Goal: Transaction & Acquisition: Purchase product/service

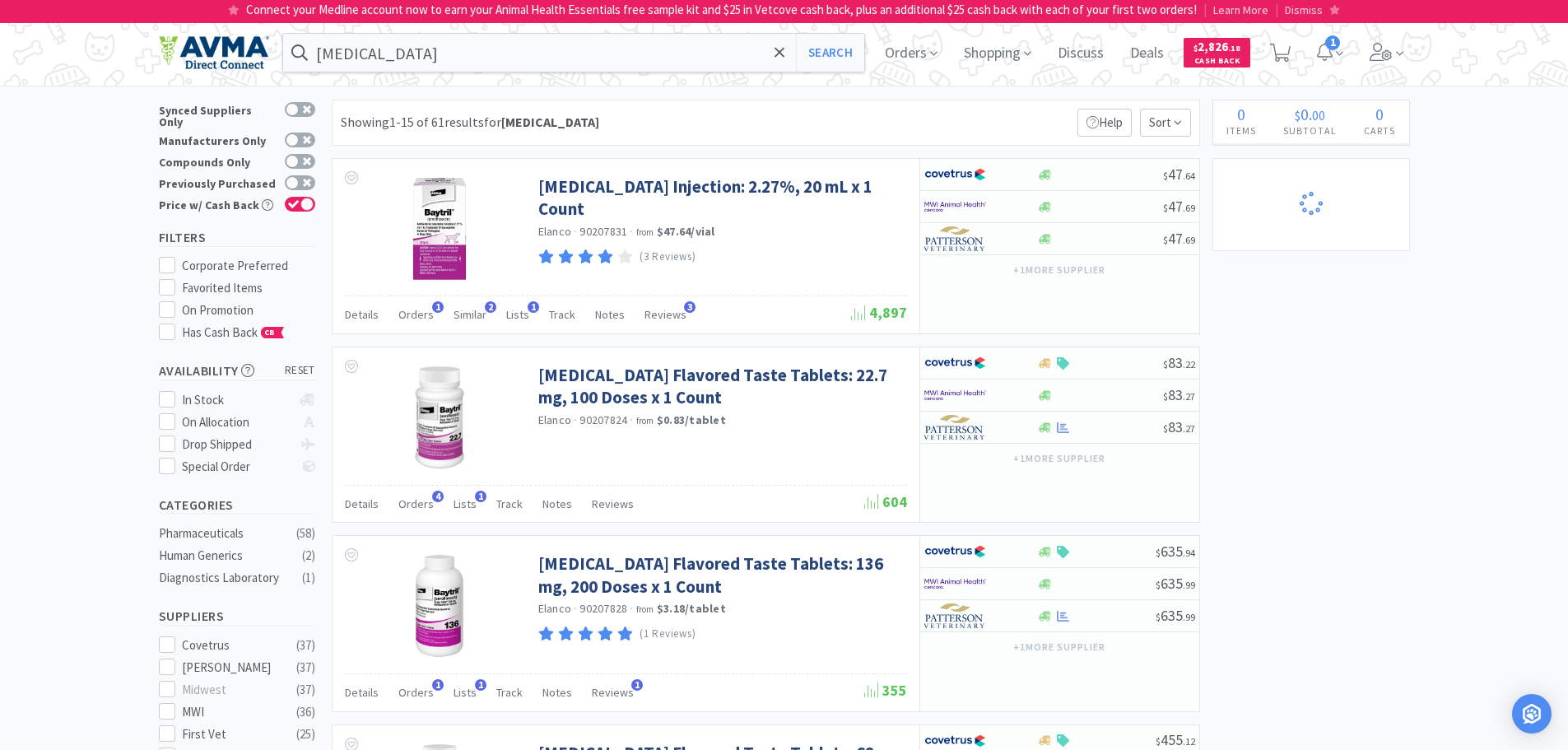
click at [207, 41] on img at bounding box center [214, 53] width 110 height 35
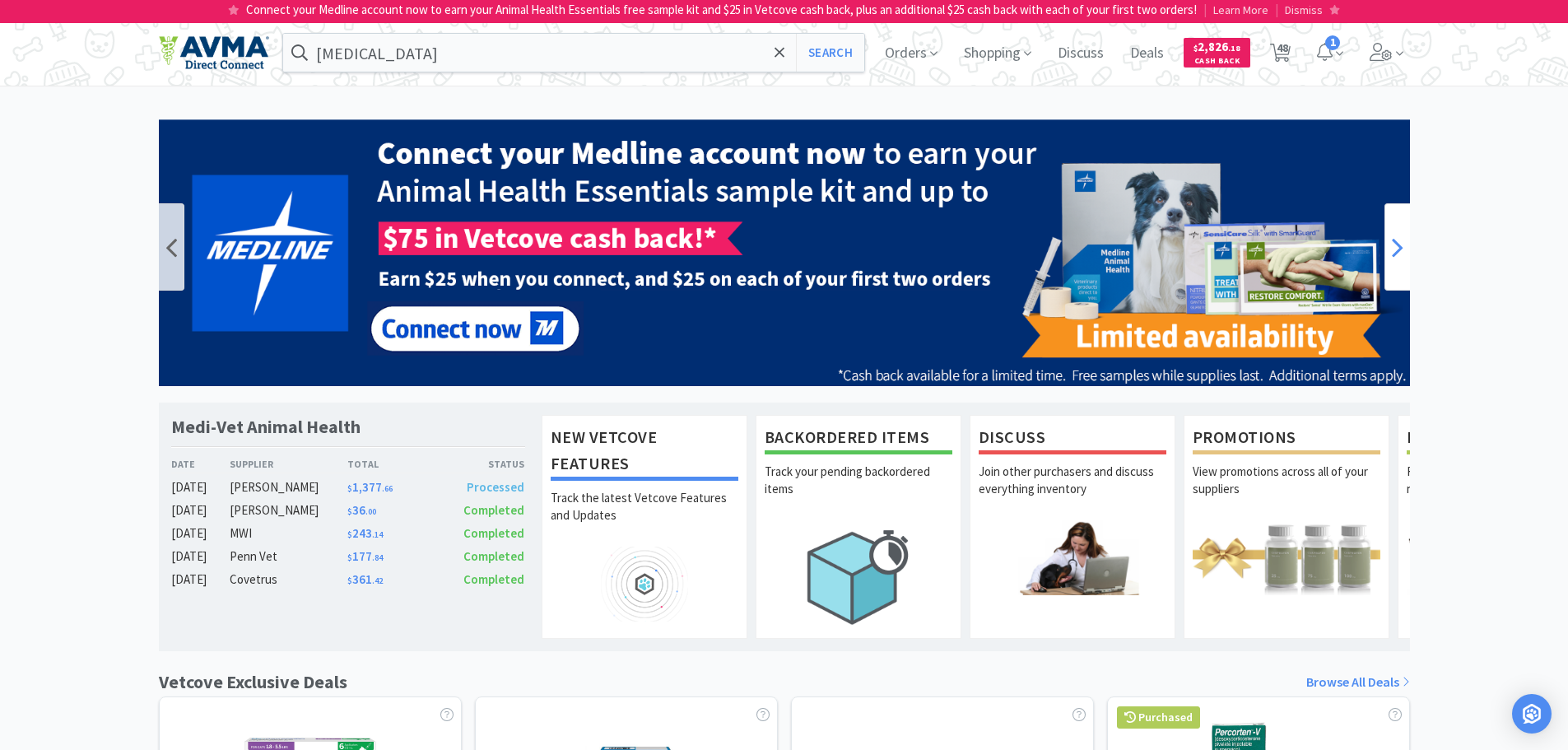
click at [1396, 248] on icon at bounding box center [1397, 247] width 12 height 33
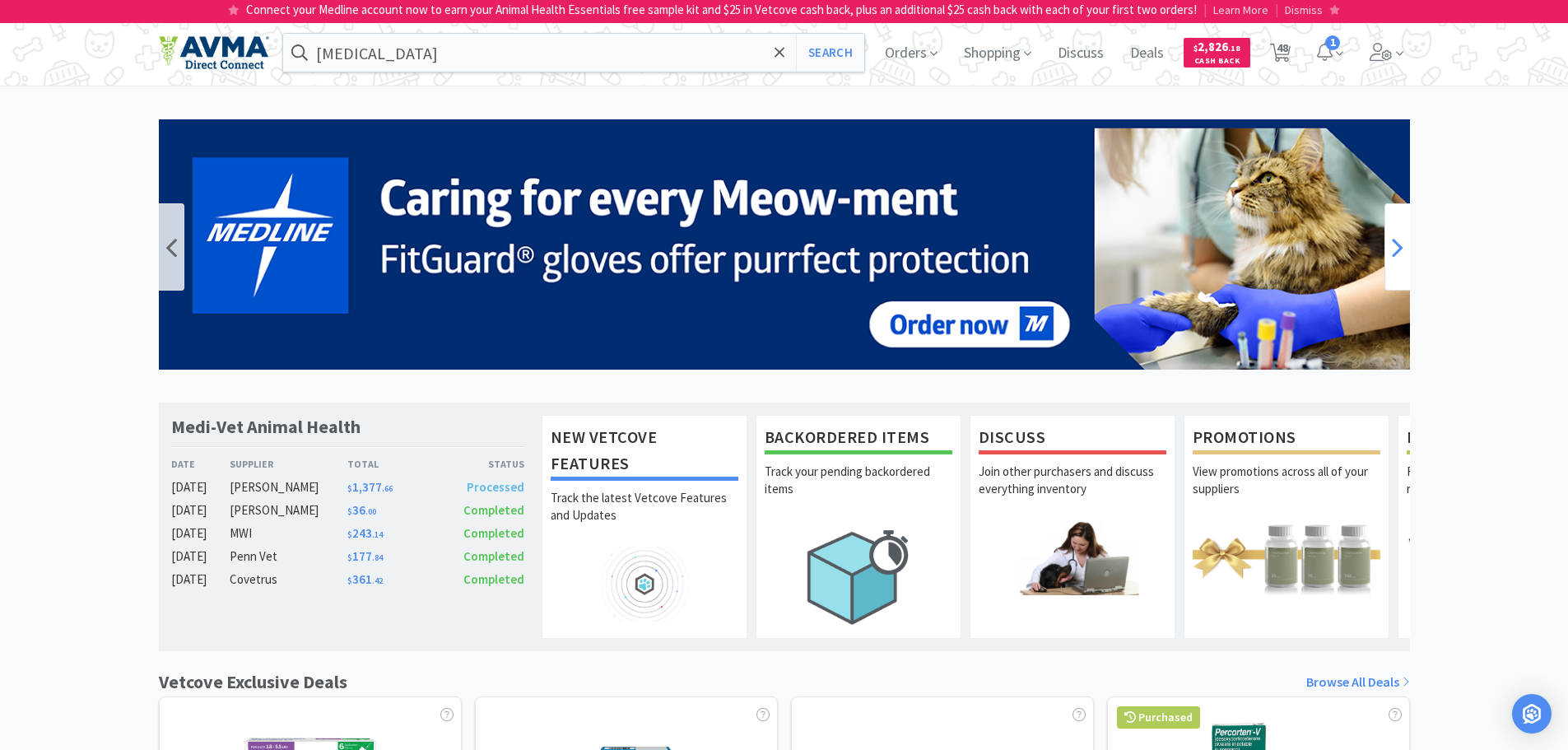
click at [1396, 248] on icon at bounding box center [1397, 247] width 12 height 33
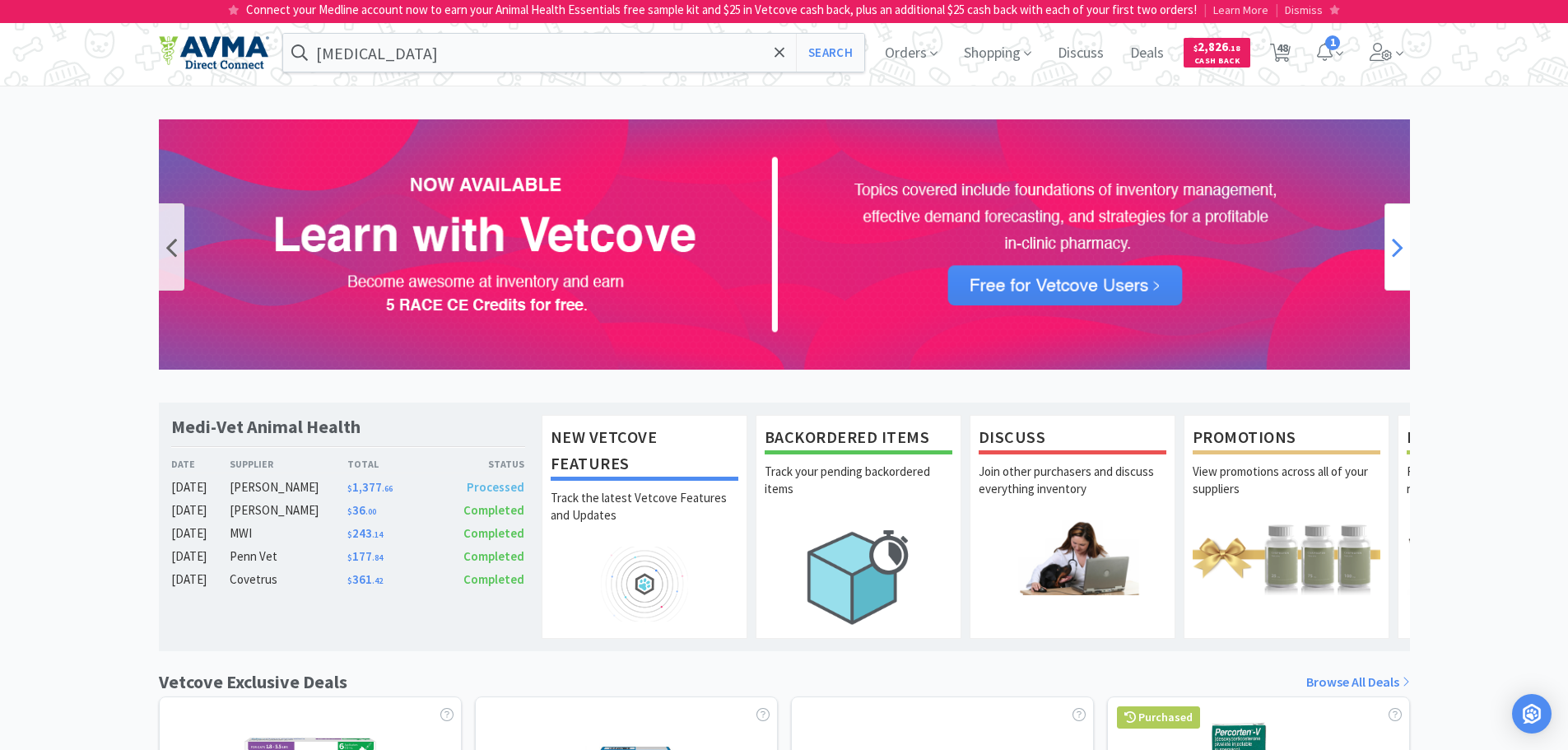
click at [1396, 248] on icon at bounding box center [1397, 247] width 12 height 33
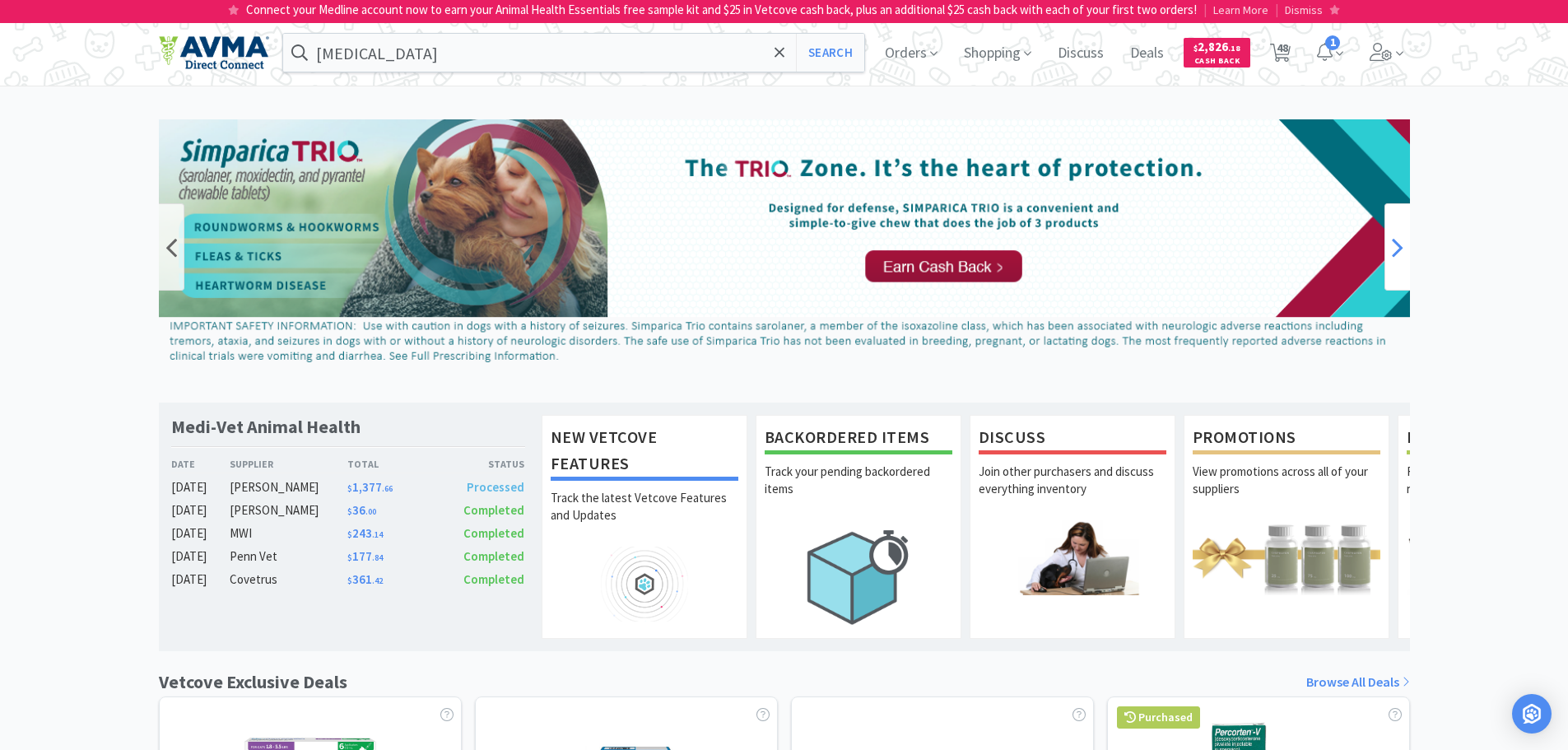
click at [1396, 248] on icon at bounding box center [1397, 247] width 12 height 33
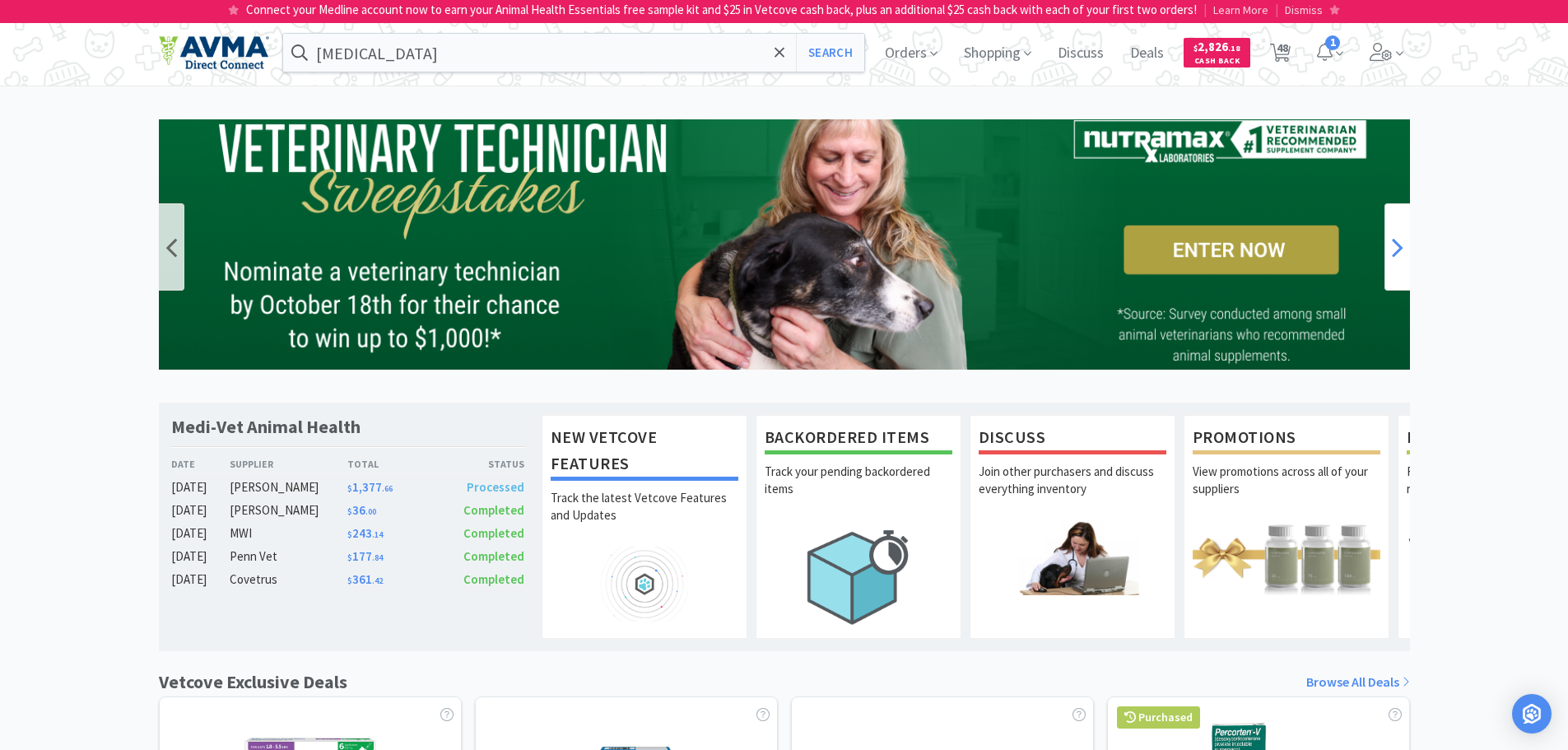
click at [1393, 271] on div at bounding box center [1397, 247] width 26 height 88
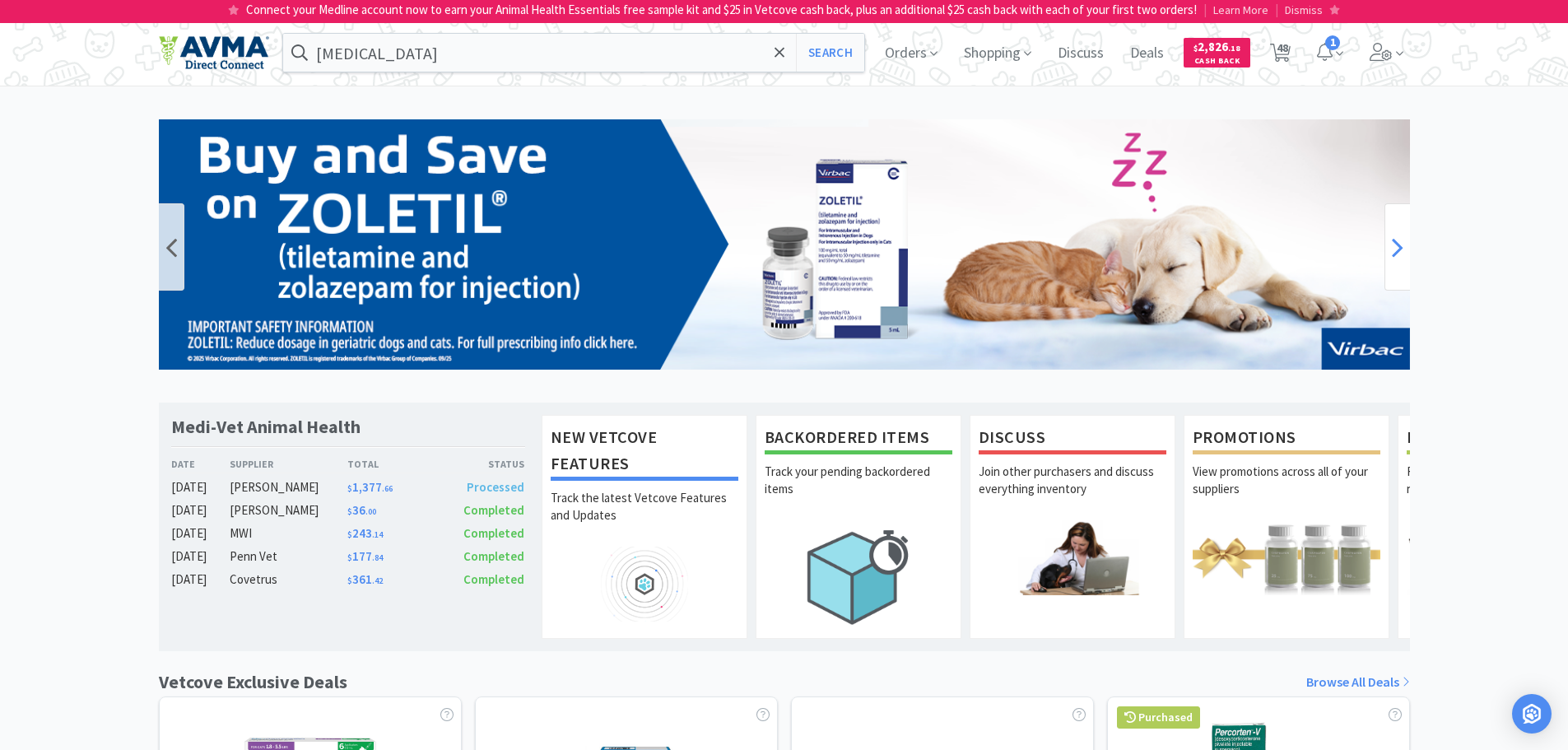
click at [1393, 271] on div at bounding box center [1397, 247] width 26 height 88
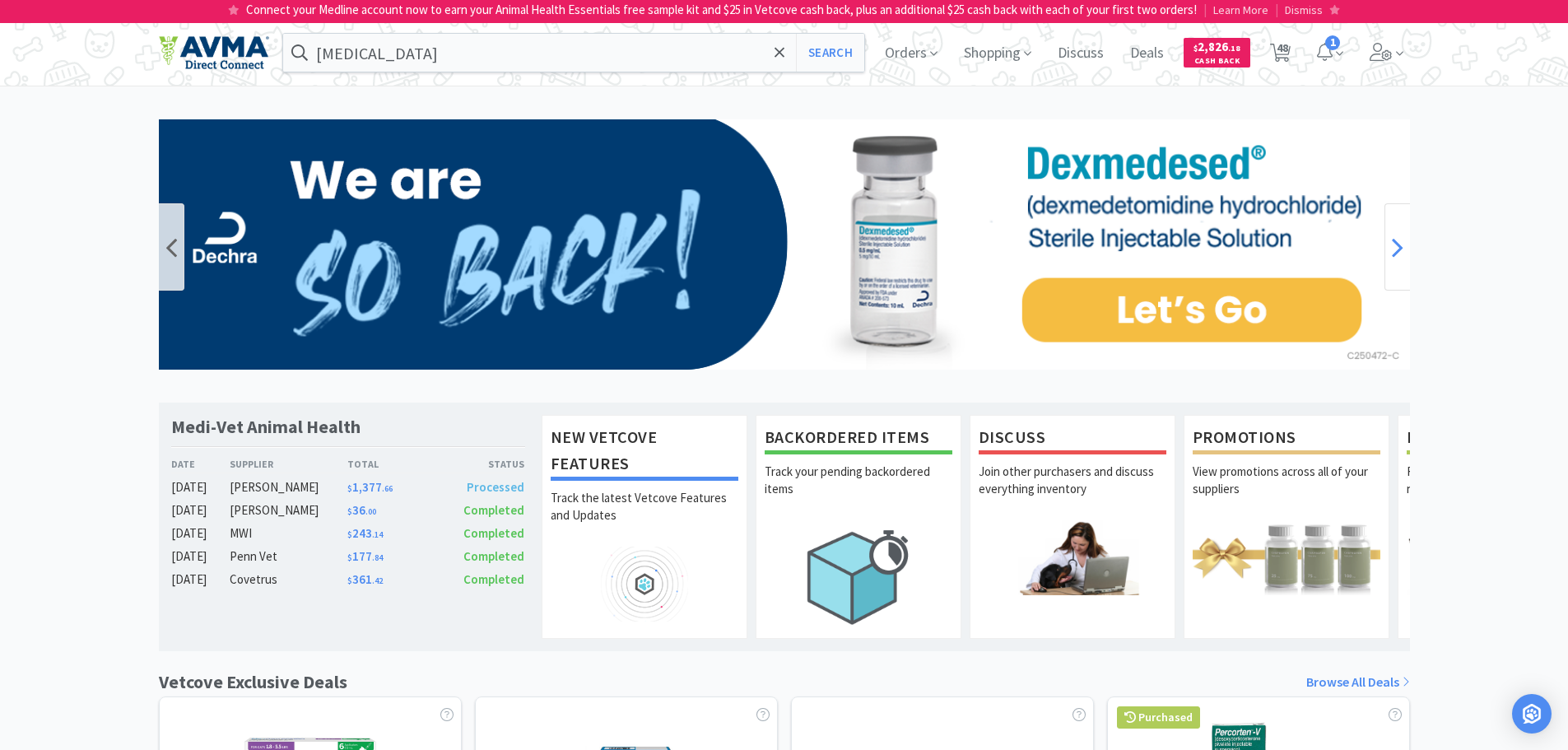
click at [1393, 271] on div at bounding box center [1397, 247] width 26 height 88
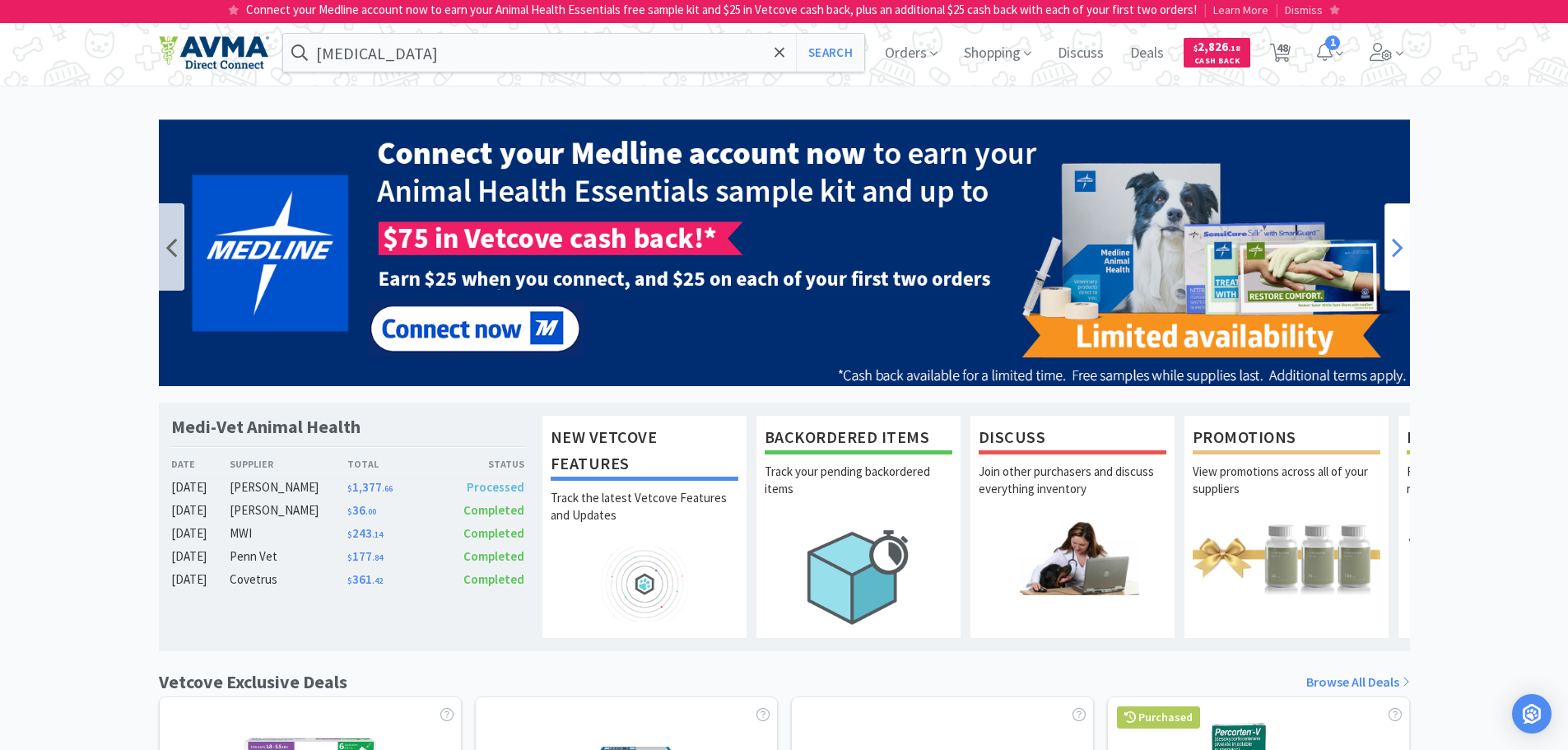
click at [1393, 271] on div at bounding box center [1397, 247] width 26 height 88
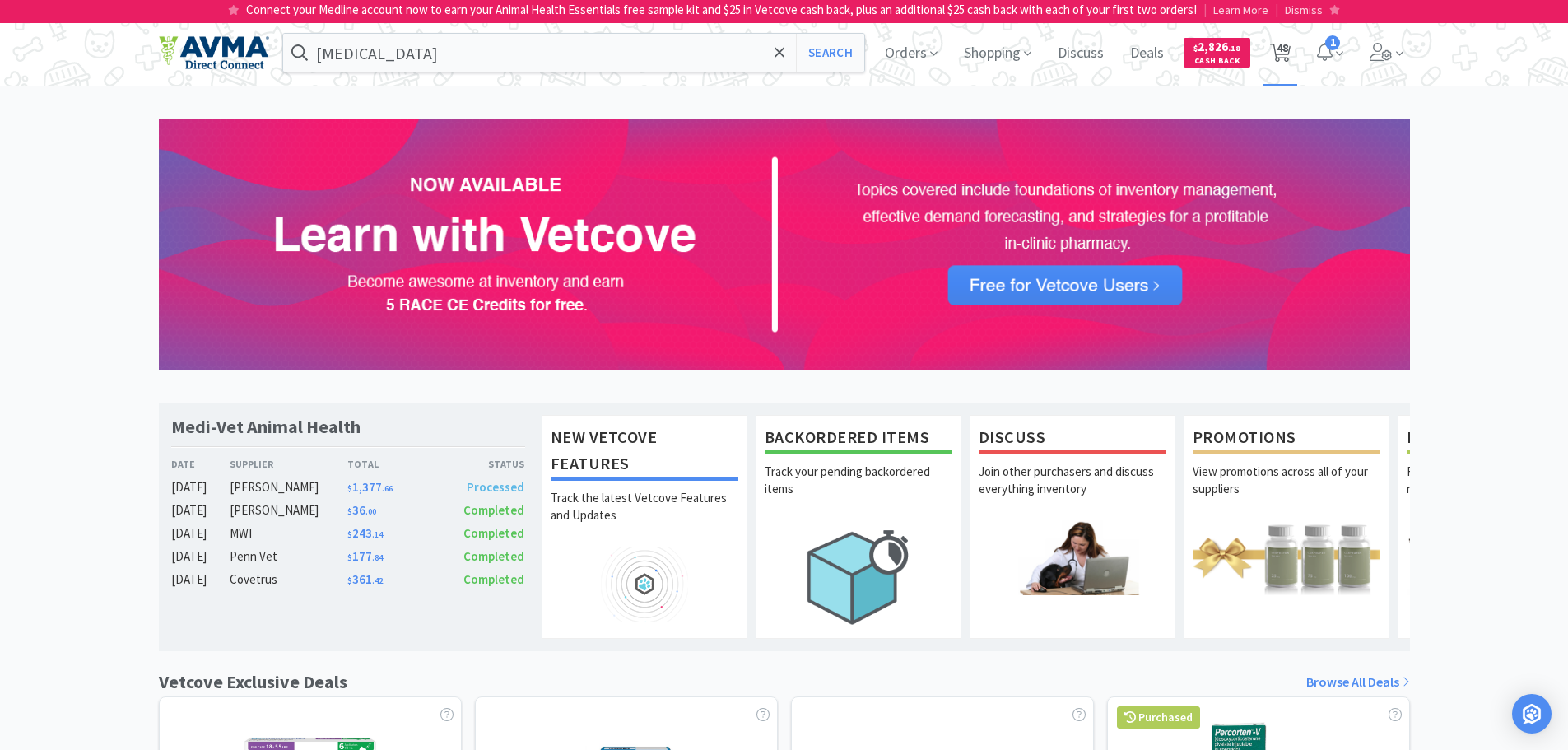
click at [1282, 57] on span "48" at bounding box center [1282, 48] width 12 height 66
select select "1"
select select "18"
select select "5"
select select "2"
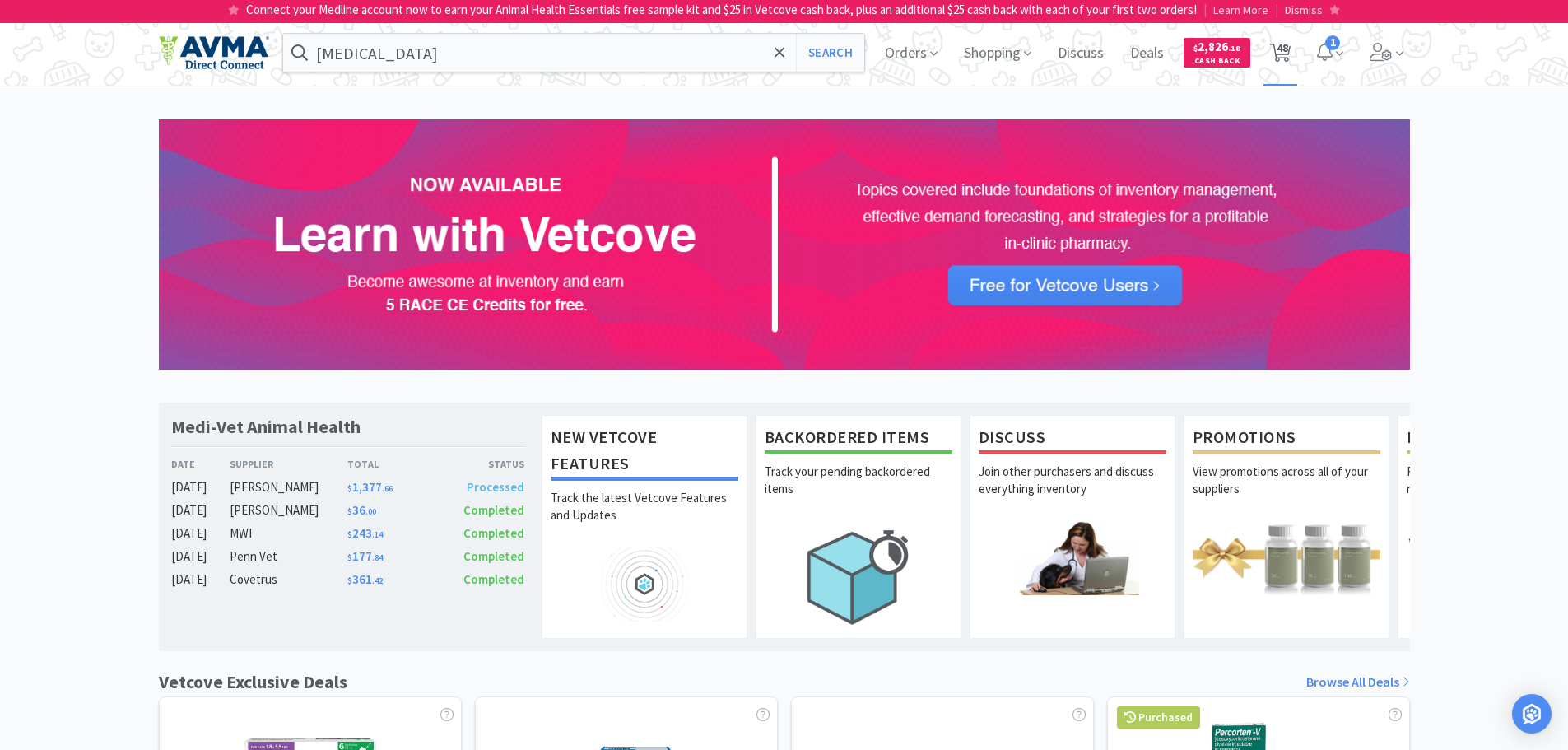
select select "1"
select select "3"
select select "1"
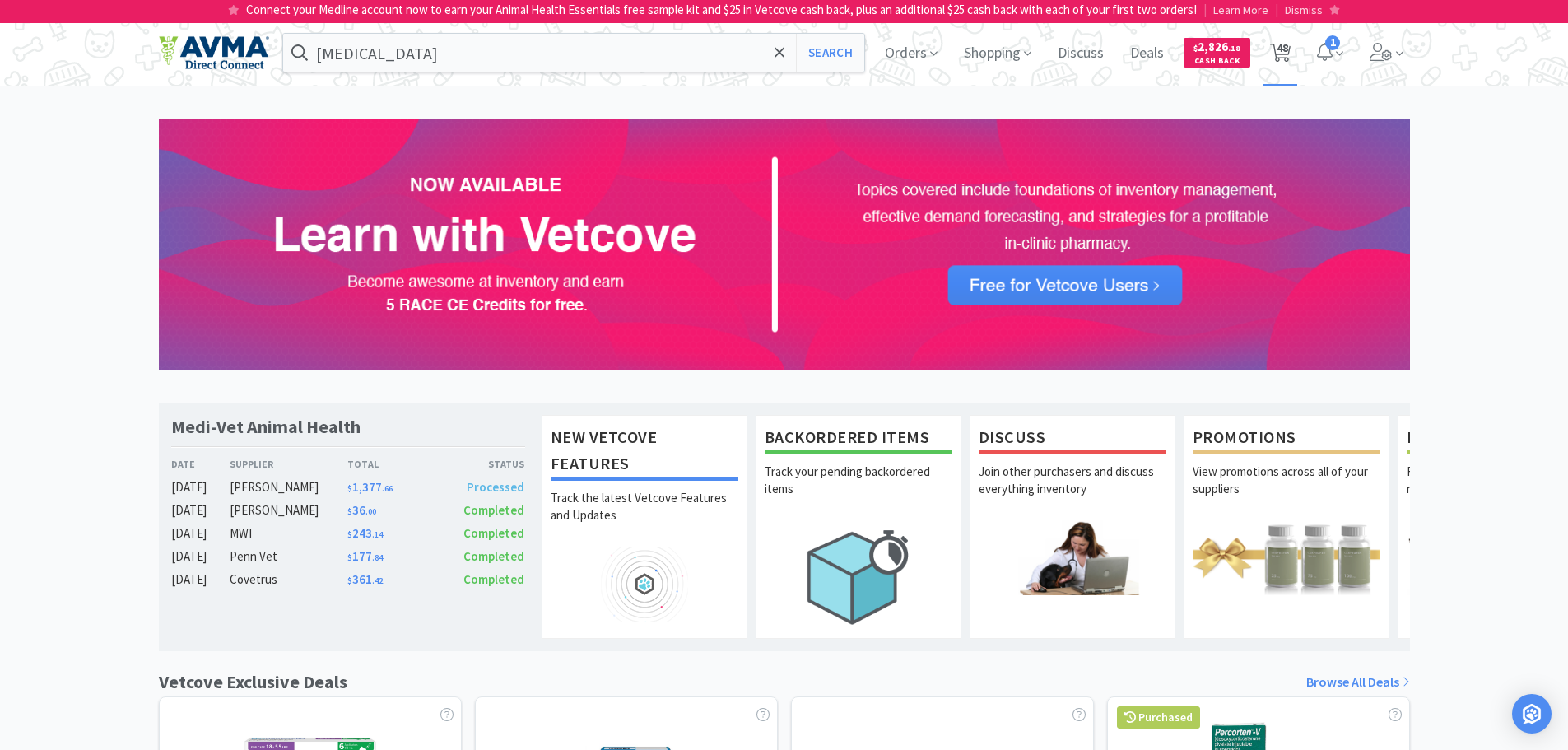
select select "2"
select select "1"
select select "7"
select select "1"
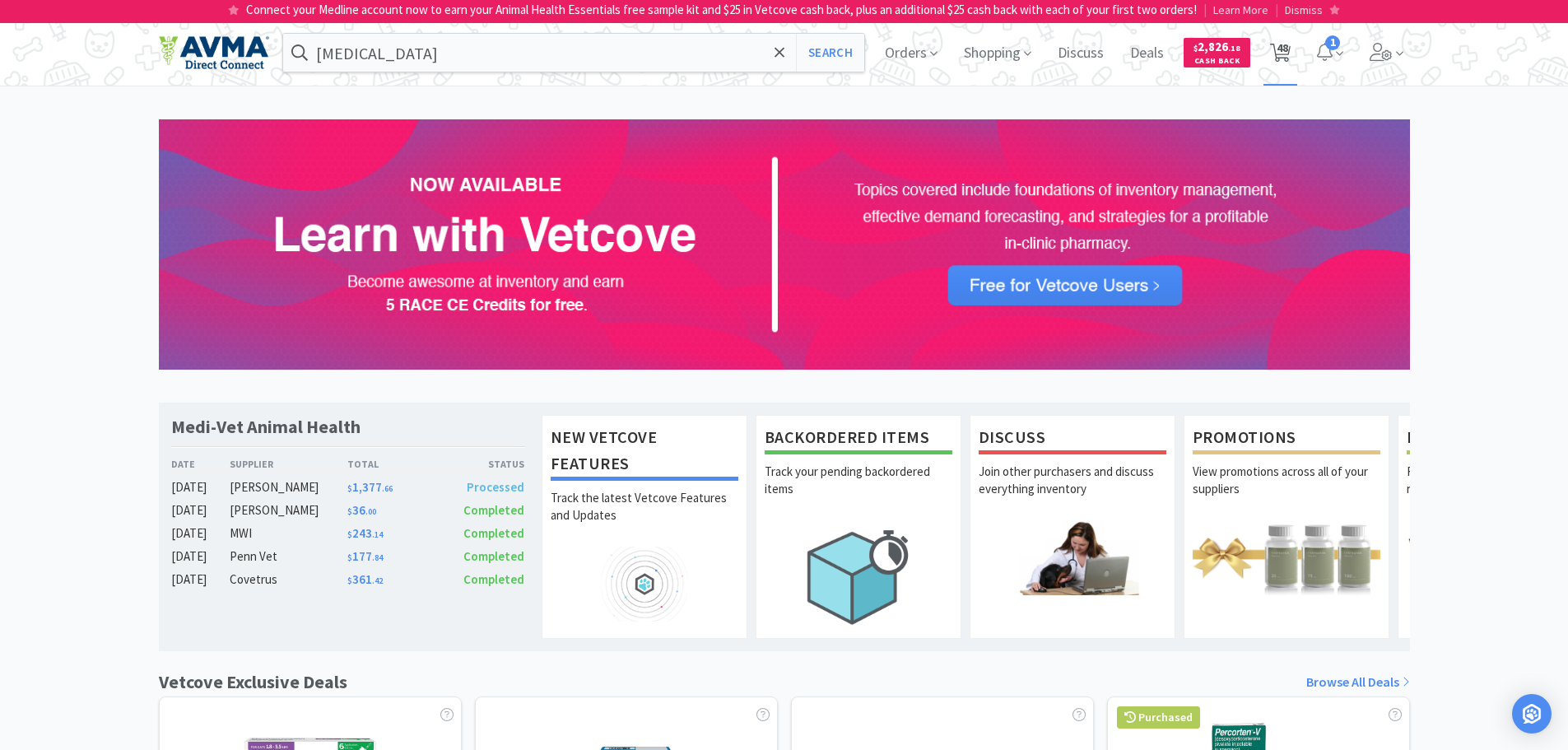
select select "2"
select select "1"
select select "2"
select select "1"
select select "3"
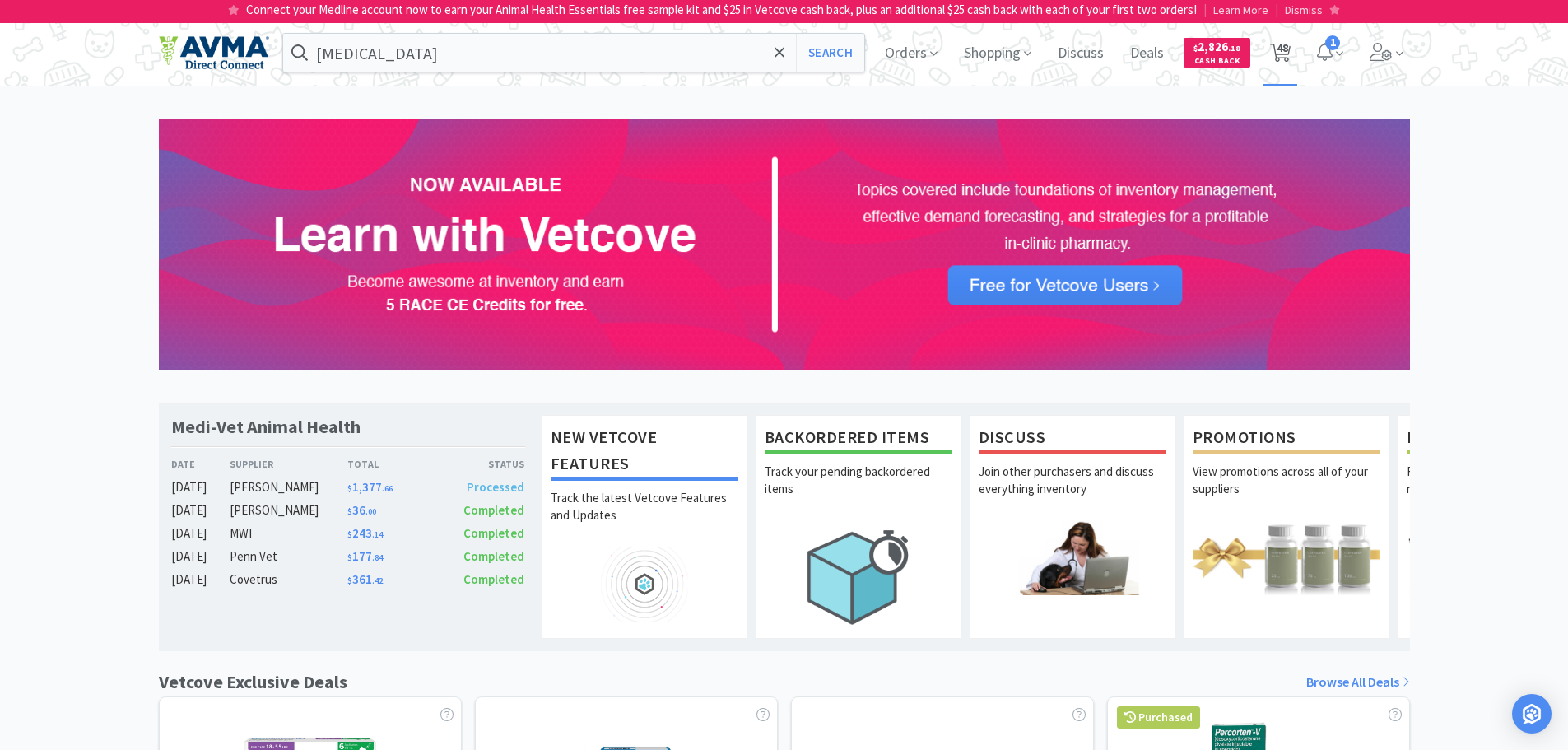
select select "1"
select select "2"
select select "1"
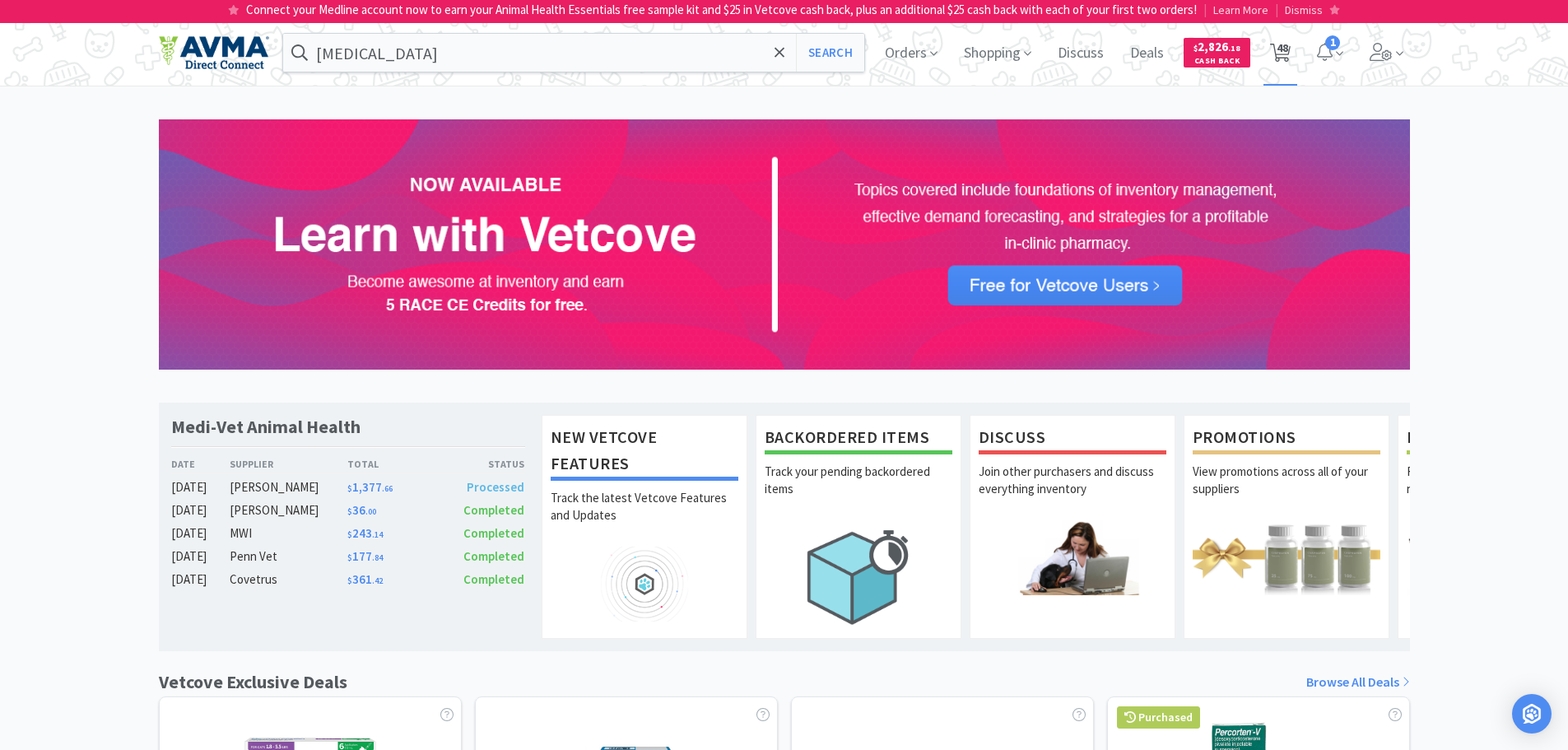
select select "1"
select select "2"
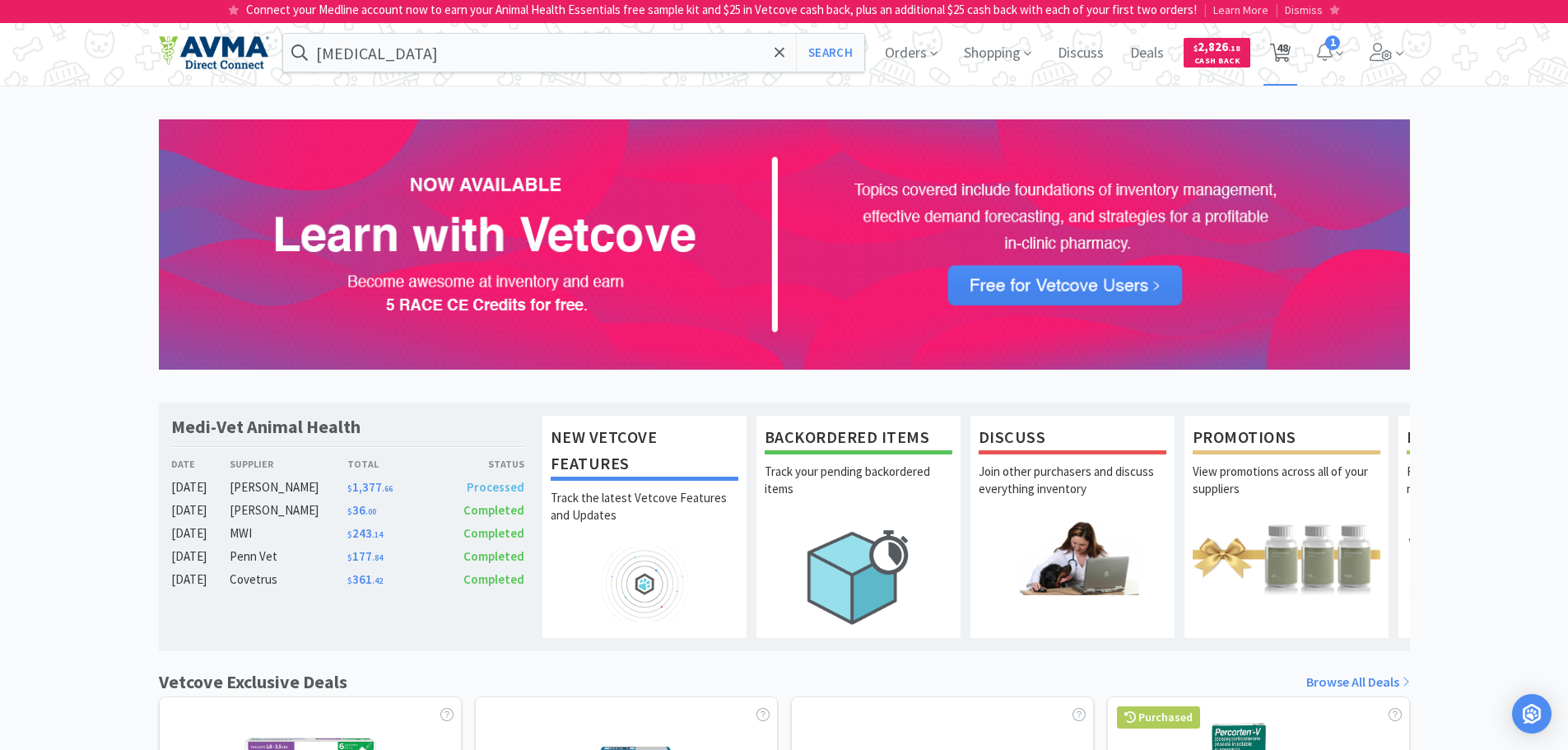
select select "1"
select select "2"
select select "1"
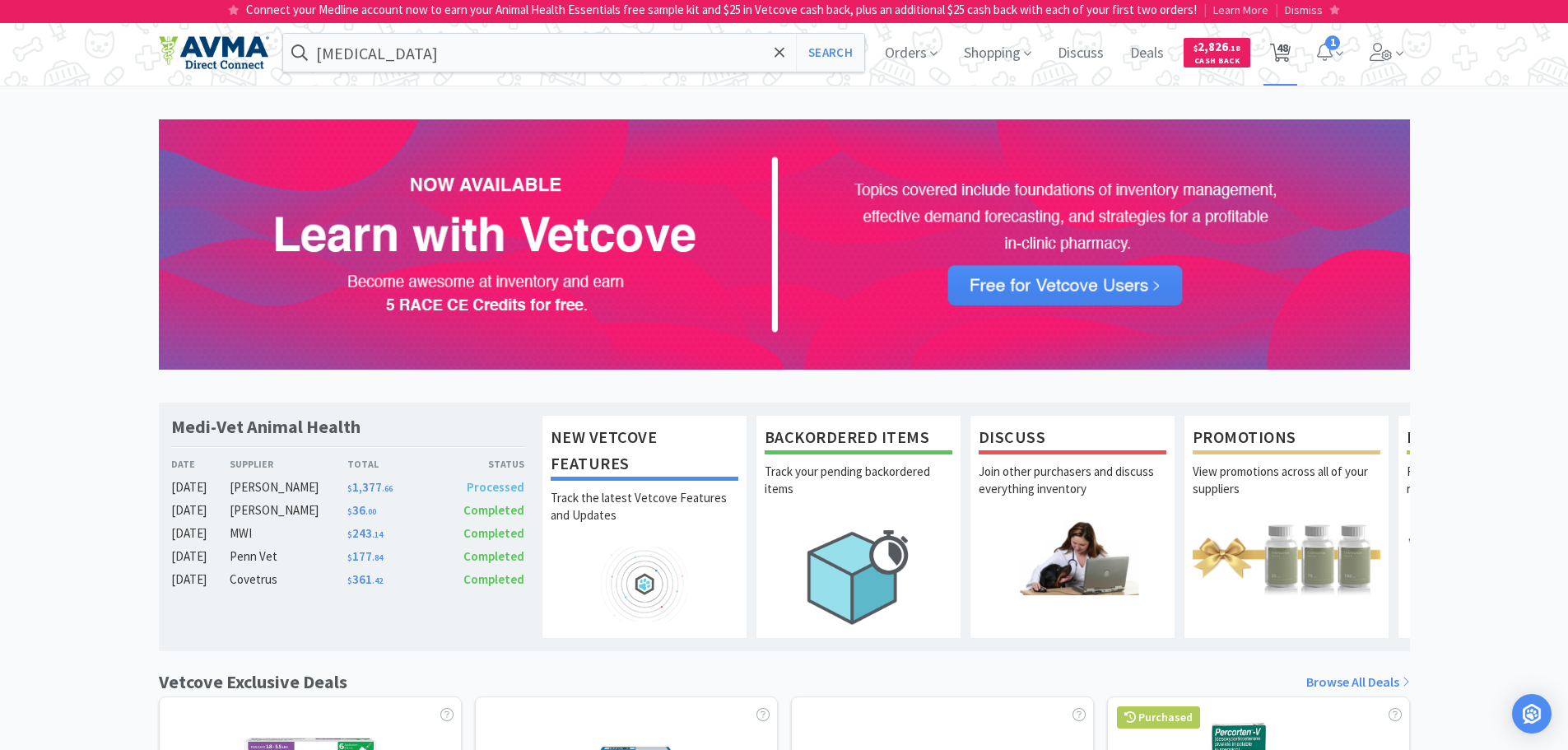
select select "1"
select select "3"
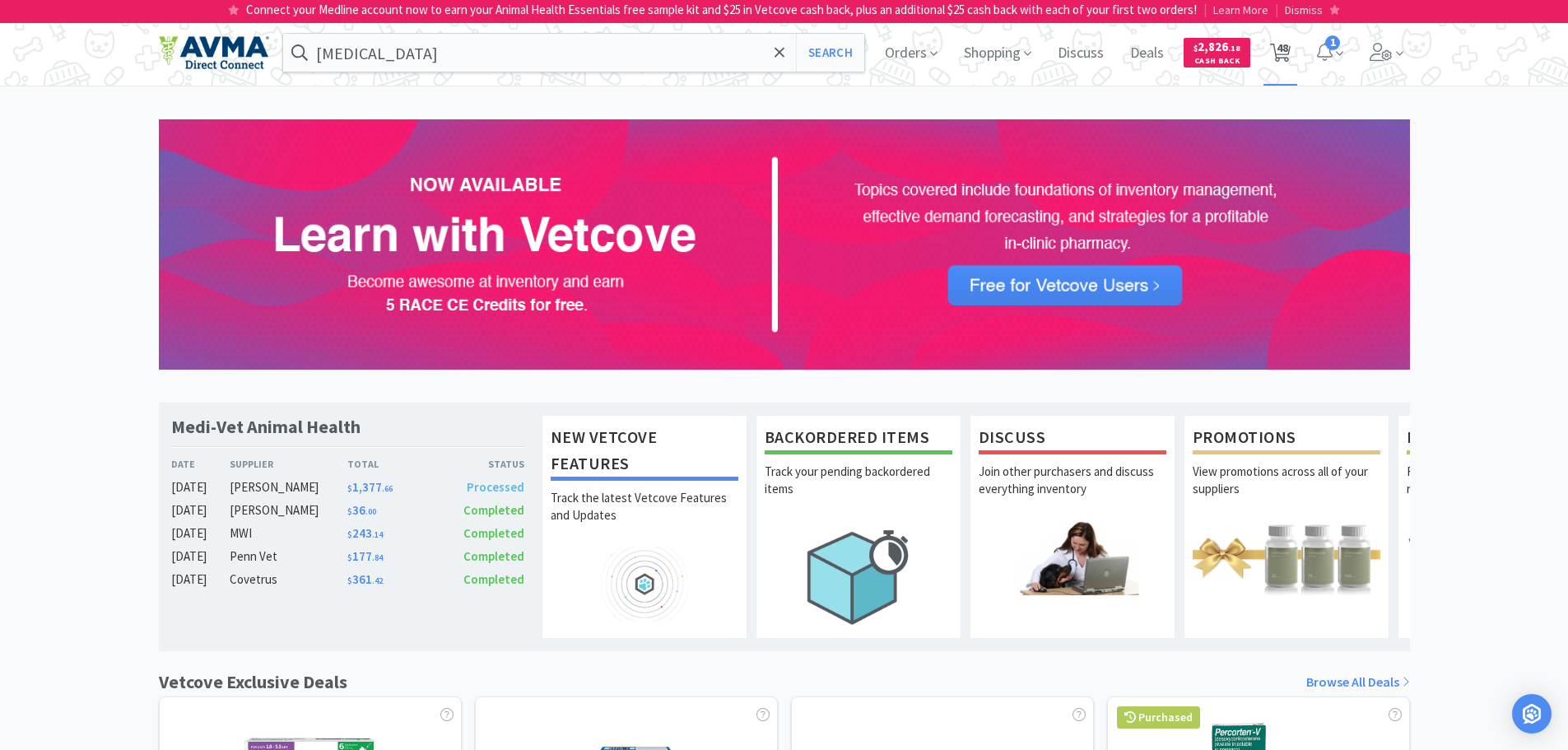
select select "1"
select select "5"
select select "1"
select select "3"
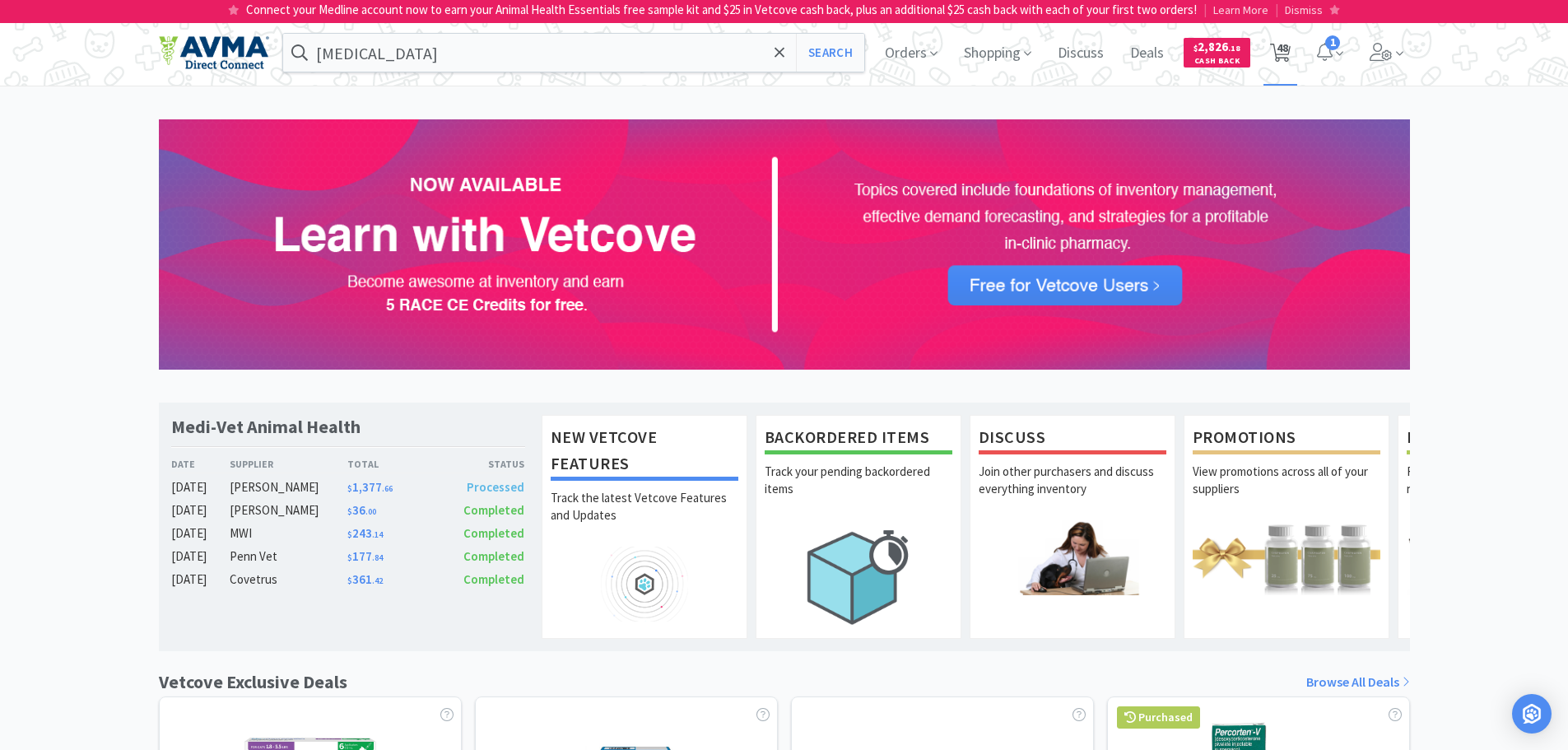
select select "3"
select select "12"
select select "3"
select select "1"
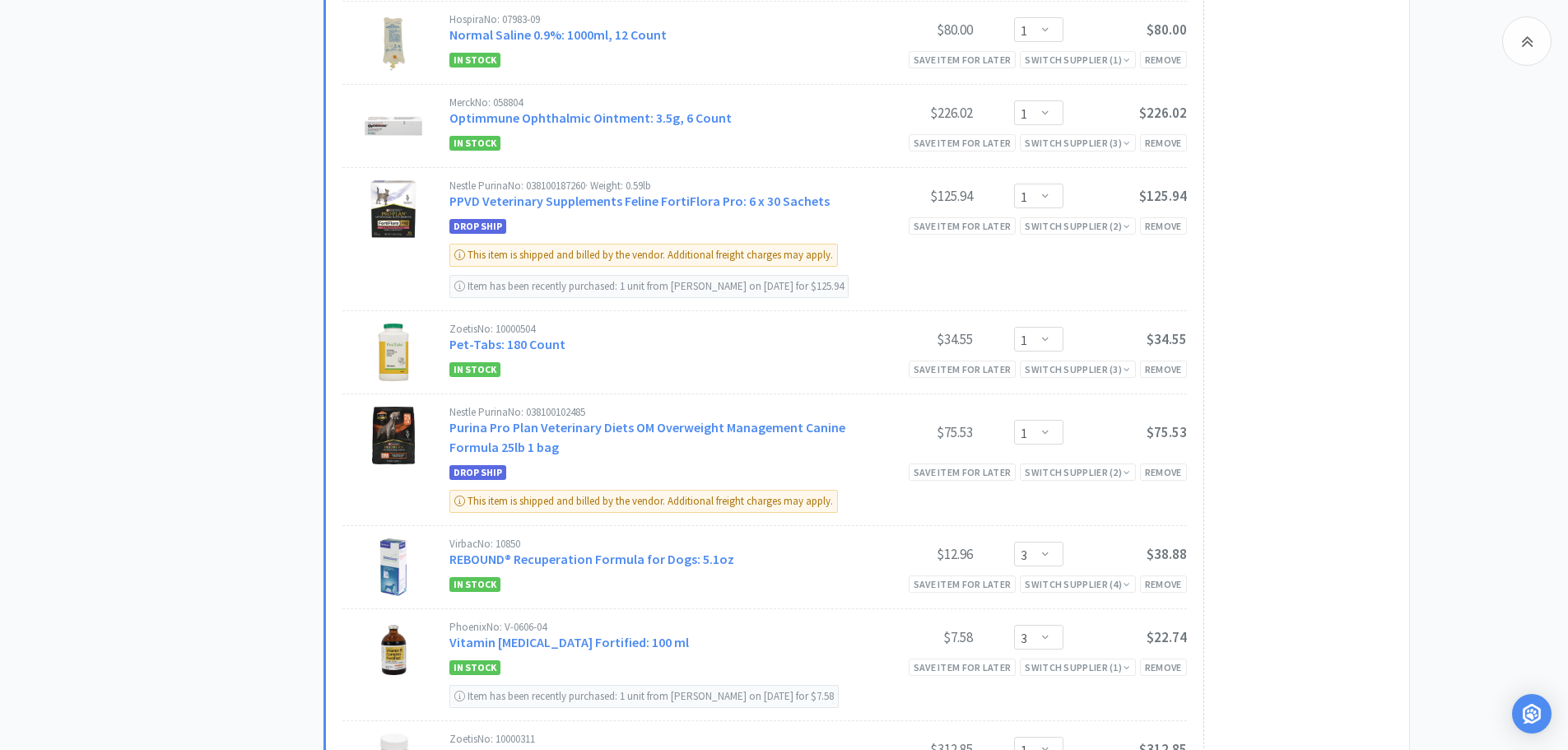
scroll to position [3868, 0]
